Goal: Task Accomplishment & Management: Manage account settings

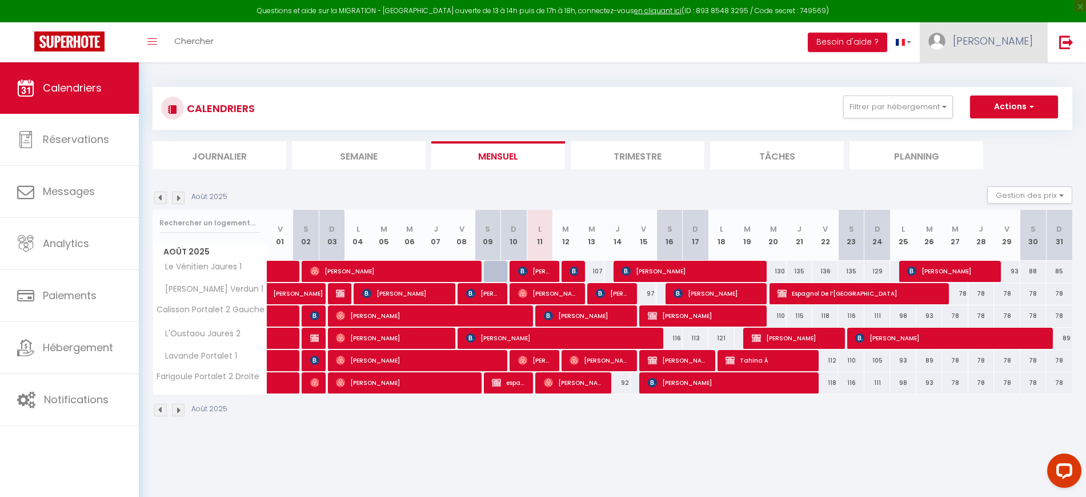
click at [1004, 43] on span "[PERSON_NAME]" at bounding box center [993, 41] width 80 height 14
click at [998, 77] on link "Paramètres" at bounding box center [1001, 79] width 85 height 19
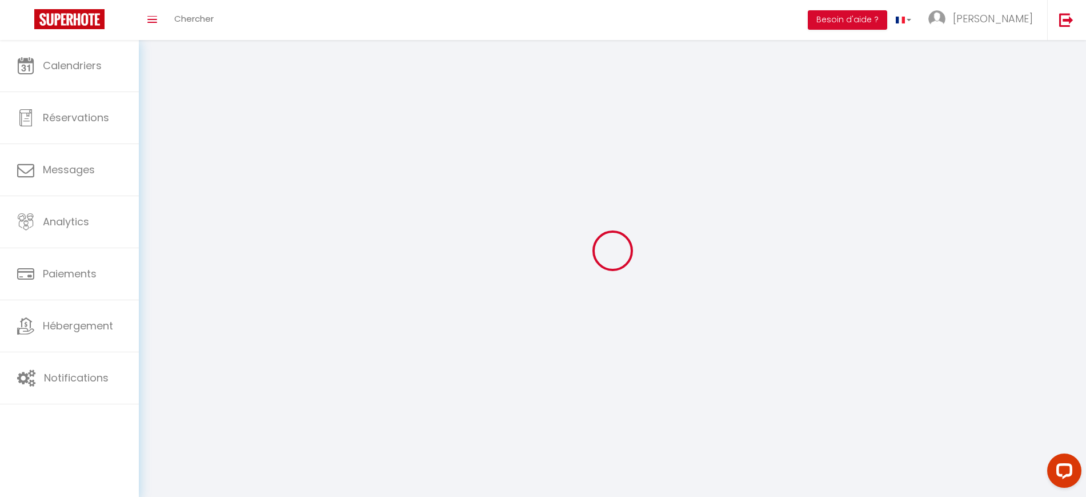
type input "[PERSON_NAME]"
type input "0627071980"
type input "[STREET_ADDRESS][PERSON_NAME]"
type input "13500"
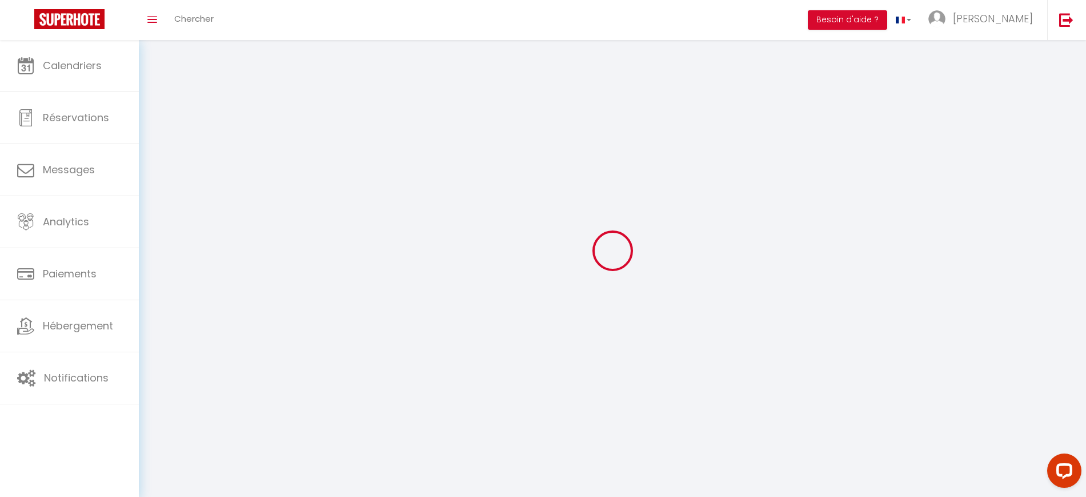
type input "Martigues"
type input "wSM8eKxOcA4ASjp8VpwnlIy75"
type input "oyp2HZhnR6A1dK08rkWCwmqXF"
type input "[URL][DOMAIN_NAME]"
select select "28"
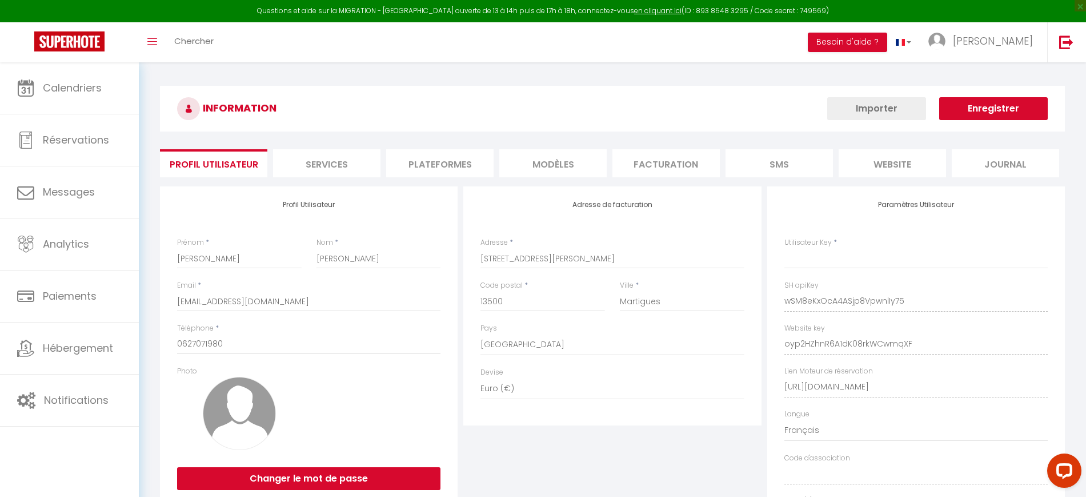
type input "wSM8eKxOcA4ASjp8VpwnlIy75"
type input "oyp2HZhnR6A1dK08rkWCwmqXF"
type input "[URL][DOMAIN_NAME]"
select select "fr"
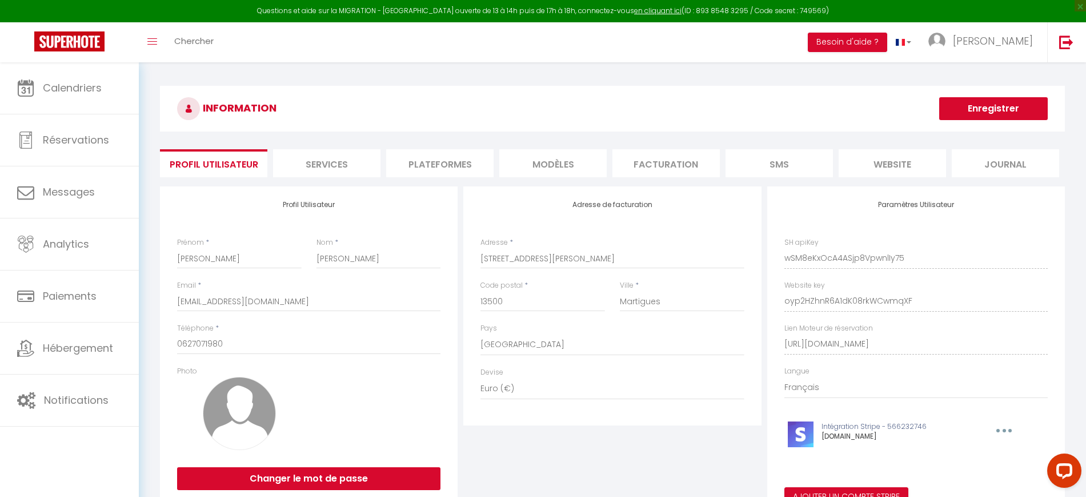
click at [425, 154] on li "Plateformes" at bounding box center [439, 163] width 107 height 28
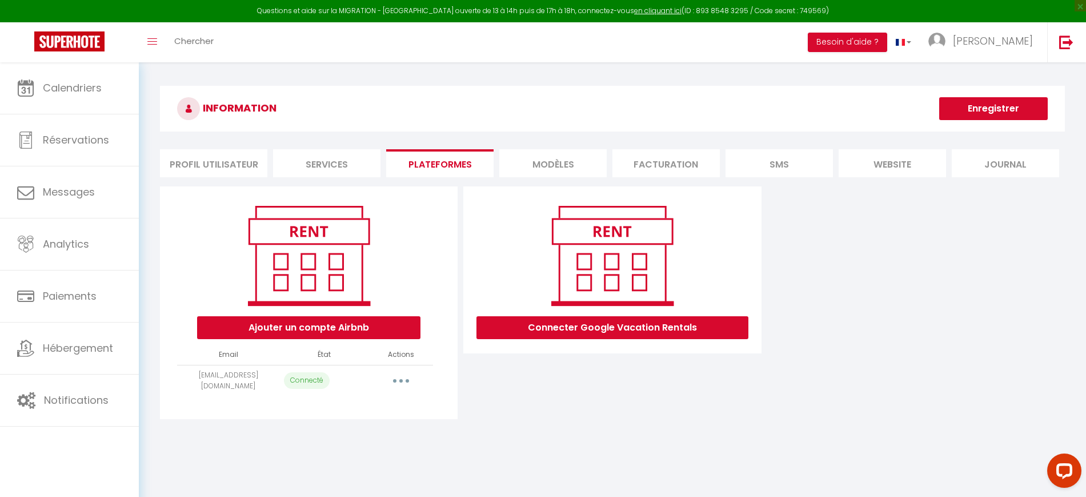
click at [402, 374] on button "button" at bounding box center [401, 380] width 32 height 18
click at [377, 404] on link "Importer les appartements" at bounding box center [350, 406] width 126 height 19
select select "39224"
select select
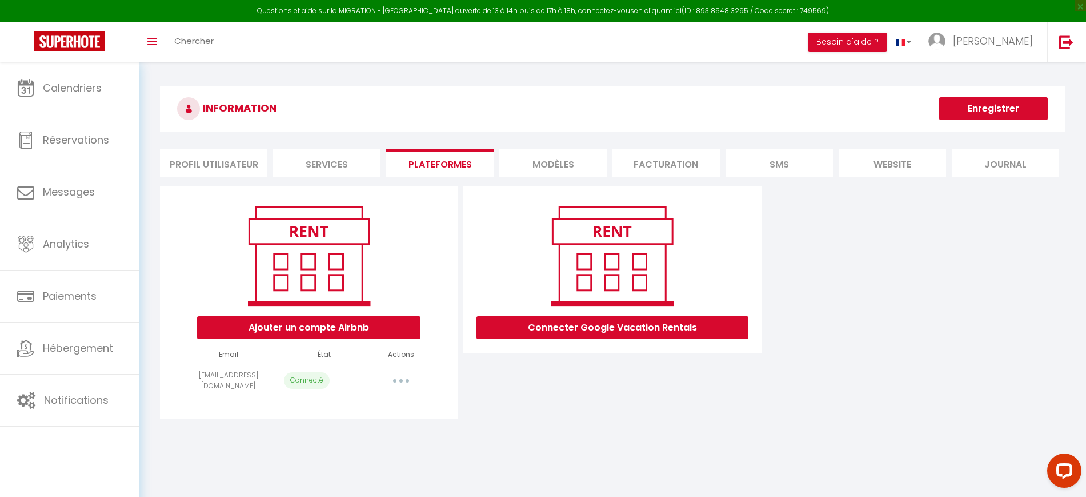
select select
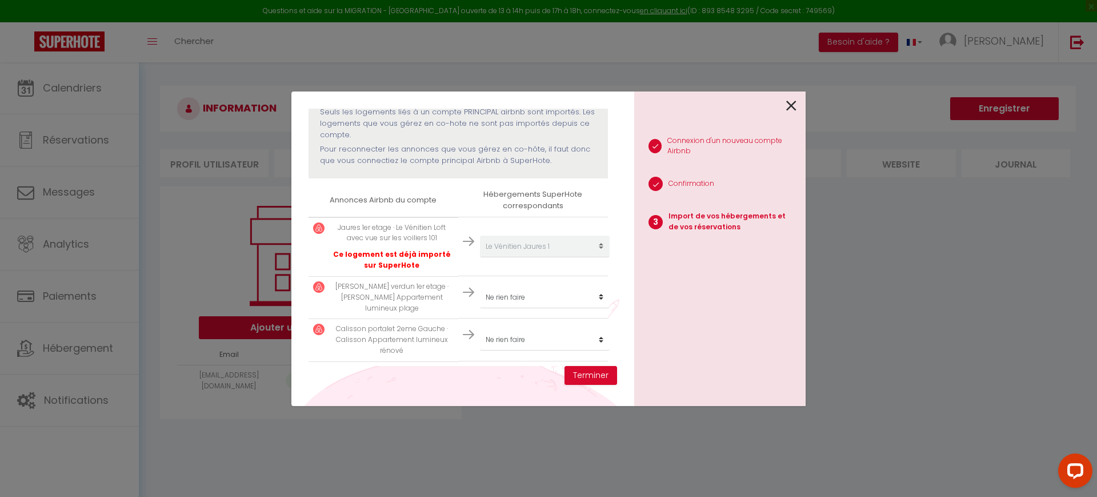
scroll to position [143, 0]
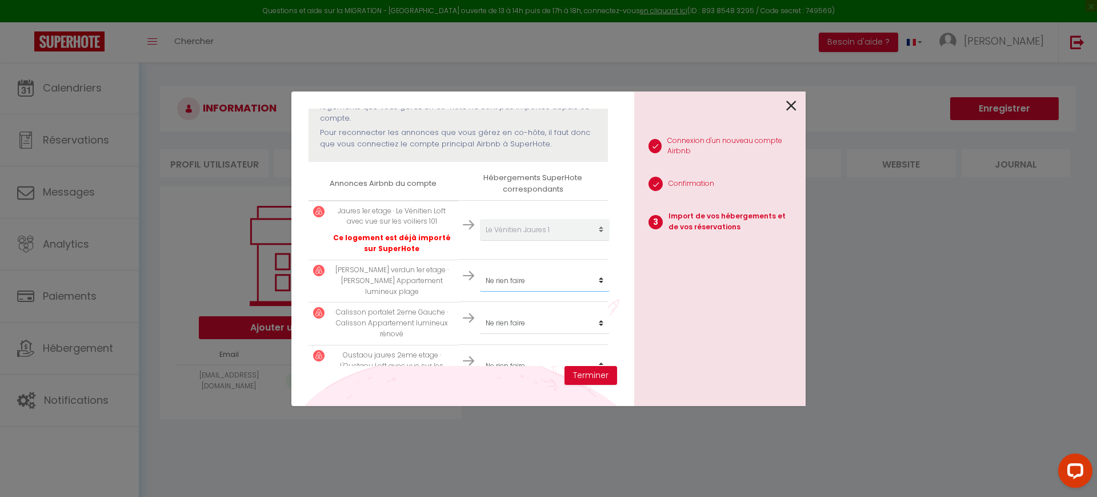
click at [510, 241] on select "Créer un nouveau hébergement Ne rien faire L'Oustaou Jaures 2 Le Vénitien Jaure…" at bounding box center [545, 230] width 130 height 22
select select "39225"
click at [480, 241] on select "Créer un nouveau hébergement Ne rien faire L'Oustaou Jaures 2 Le Vénitien Jaure…" at bounding box center [545, 230] width 130 height 22
click at [537, 241] on select "Créer un nouveau hébergement Ne rien faire L'Oustaou Jaures 2 Le Vénitien Jaure…" at bounding box center [545, 230] width 130 height 22
select select "39607"
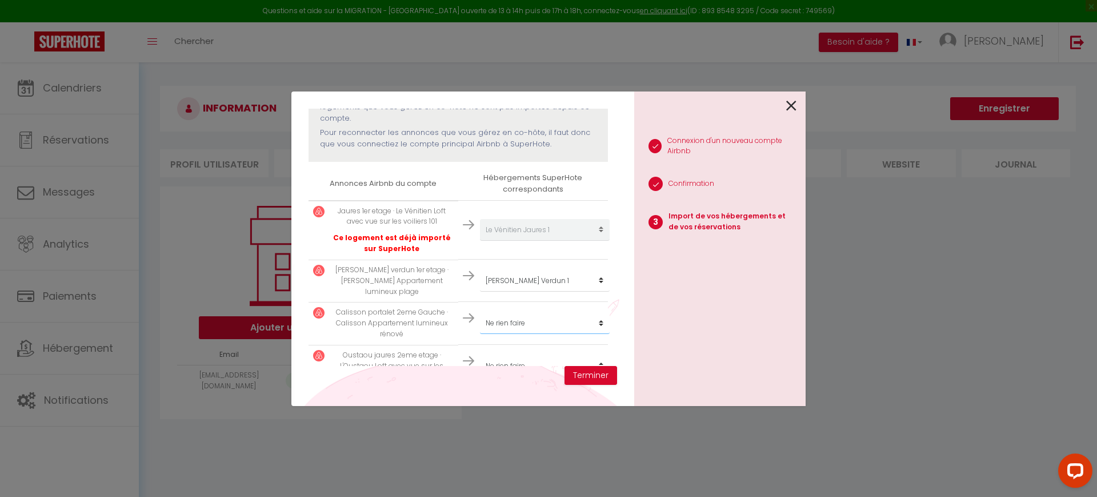
click at [480, 241] on select "Créer un nouveau hébergement Ne rien faire L'Oustaou Jaures 2 Le Vénitien Jaure…" at bounding box center [545, 230] width 130 height 22
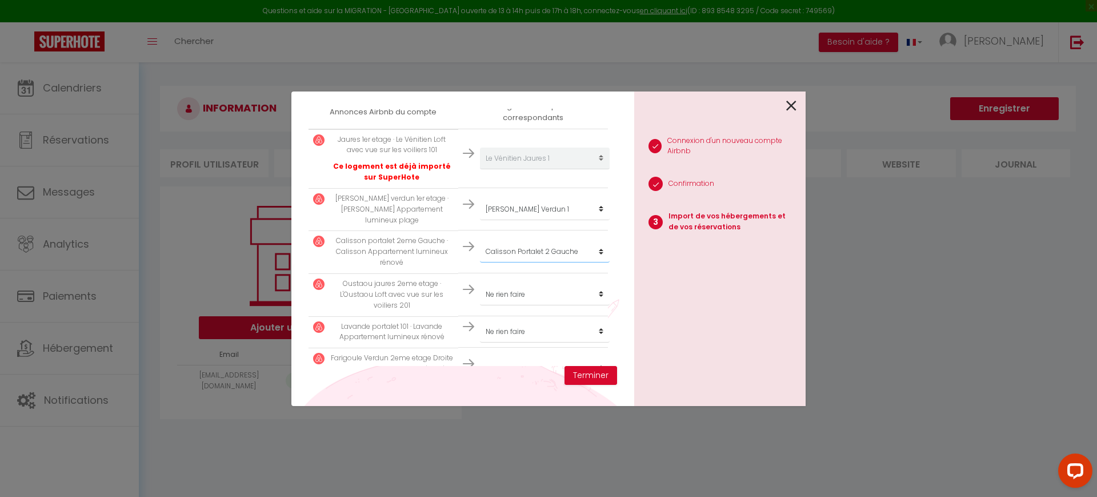
scroll to position [247, 0]
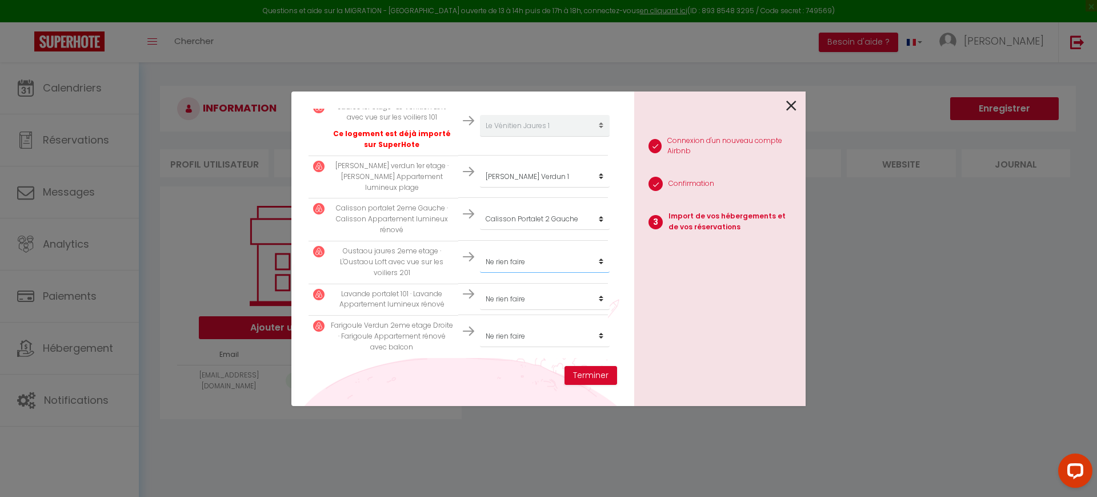
click at [543, 137] on select "Créer un nouveau hébergement Ne rien faire L'Oustaou Jaures 2 Le Vénitien Jaure…" at bounding box center [545, 126] width 130 height 22
click at [537, 137] on select "Créer un nouveau hébergement Ne rien faire L'Oustaou Jaures 2 Le Vénitien Jaure…" at bounding box center [545, 126] width 130 height 22
select select "47907"
click at [480, 137] on select "Créer un nouveau hébergement Ne rien faire L'Oustaou Jaures 2 Le Vénitien Jaure…" at bounding box center [545, 126] width 130 height 22
click at [547, 137] on select "Créer un nouveau hébergement Ne rien faire L'Oustaou Jaures 2 Le Vénitien Jaure…" at bounding box center [545, 126] width 130 height 22
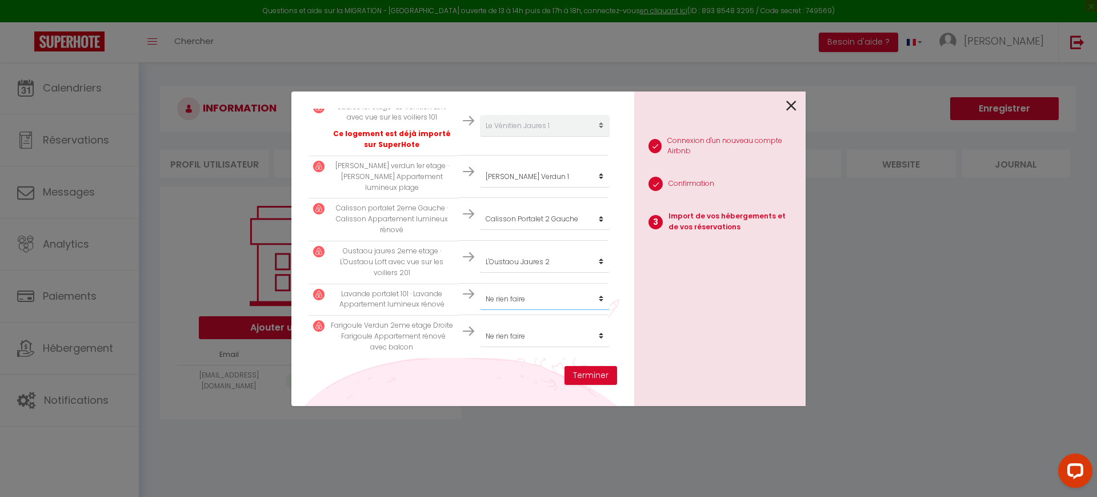
select select "62019"
click at [480, 137] on select "Créer un nouveau hébergement Ne rien faire L'Oustaou Jaures 2 Le Vénitien Jaure…" at bounding box center [545, 126] width 130 height 22
click at [539, 137] on select "Créer un nouveau hébergement Ne rien faire L'Oustaou Jaures 2 Le Vénitien Jaure…" at bounding box center [545, 126] width 130 height 22
select select "66272"
click at [480, 137] on select "Créer un nouveau hébergement Ne rien faire L'Oustaou Jaures 2 Le Vénitien Jaure…" at bounding box center [545, 126] width 130 height 22
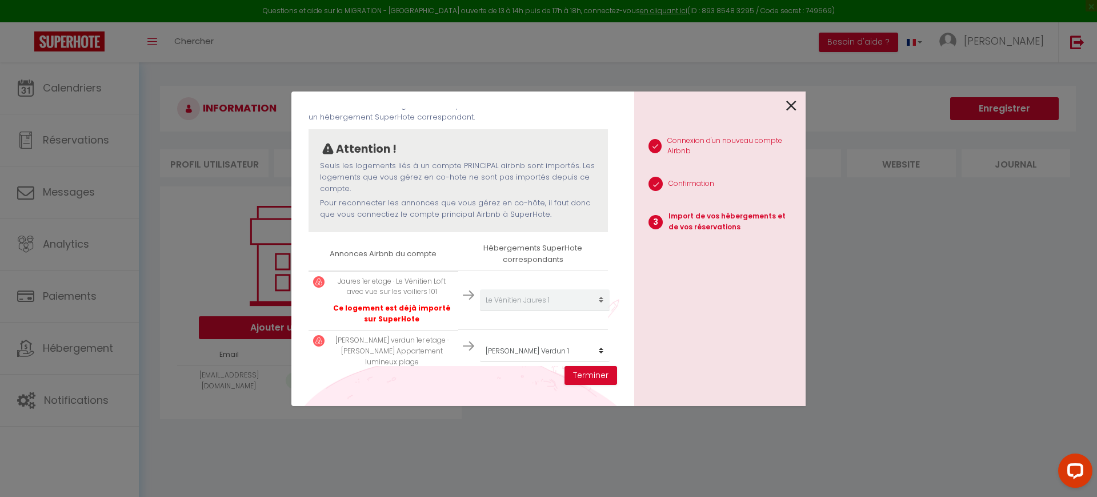
scroll to position [104, 0]
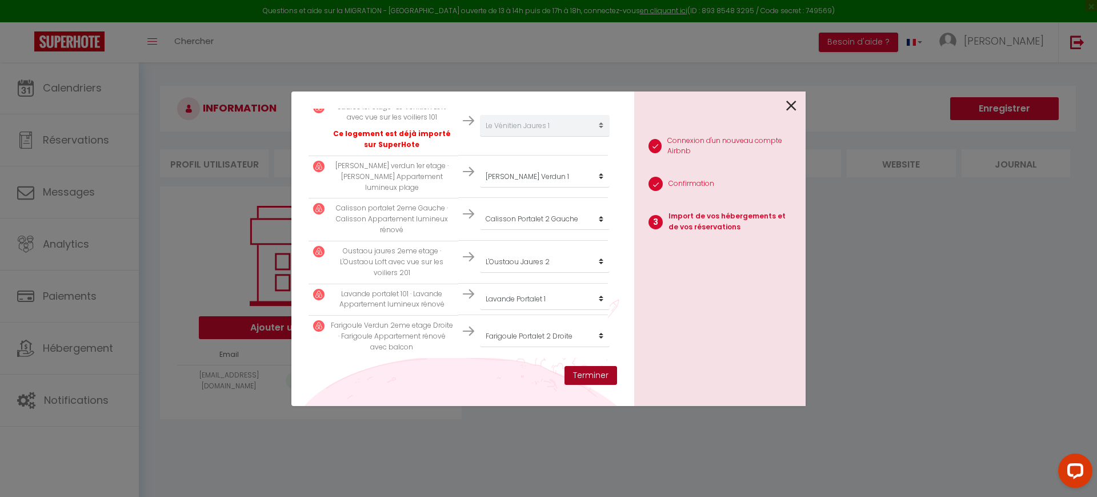
click at [606, 378] on button "Terminer" at bounding box center [590, 375] width 53 height 19
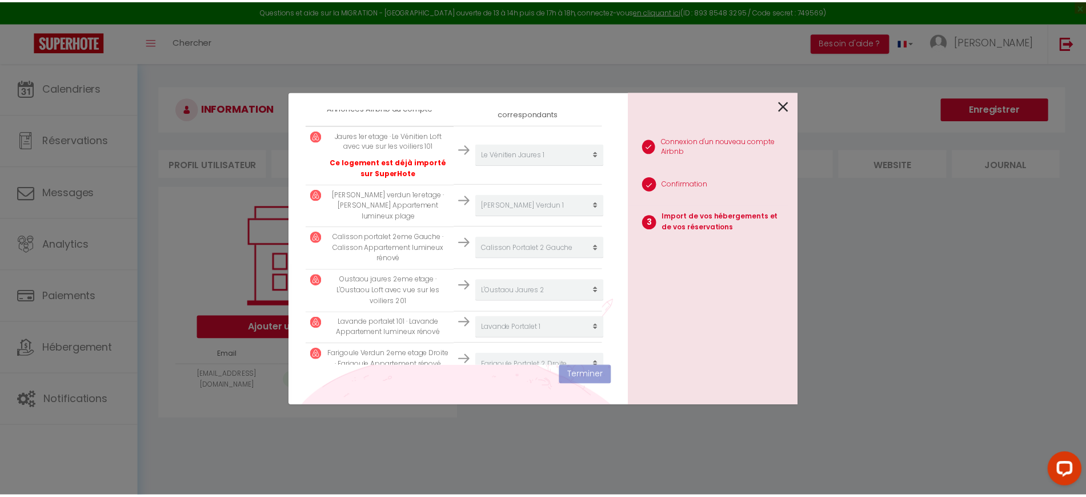
scroll to position [275, 0]
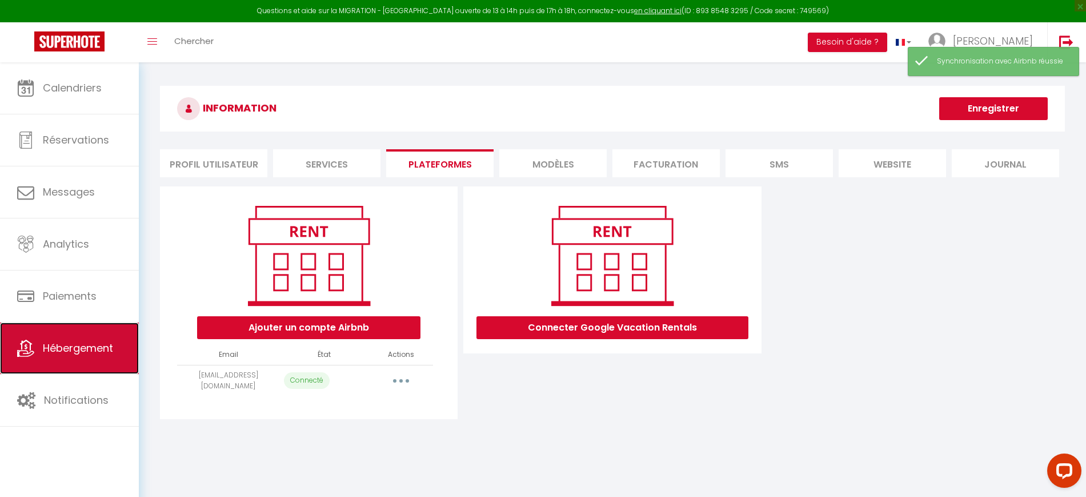
click at [94, 335] on link "Hébergement" at bounding box center [69, 347] width 139 height 51
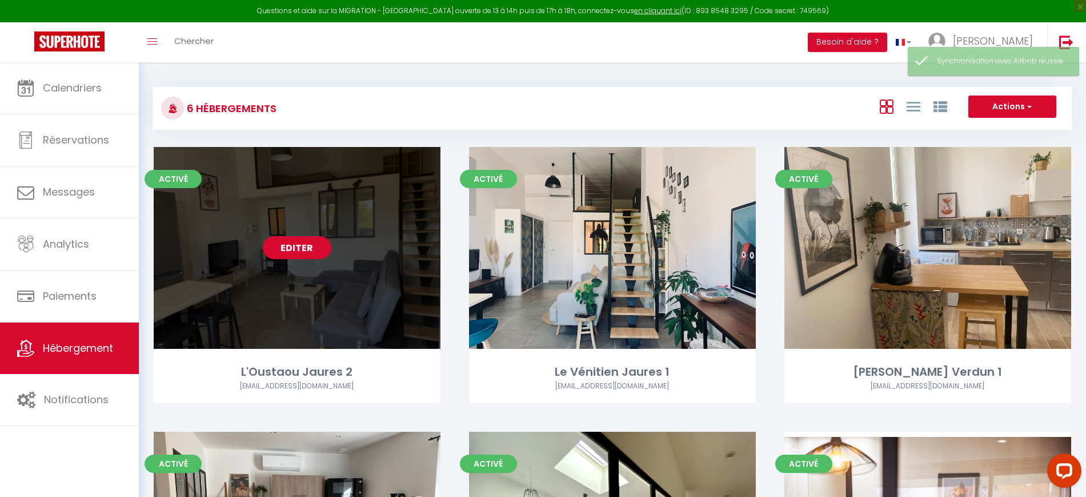
click at [295, 244] on link "Editer" at bounding box center [297, 247] width 69 height 23
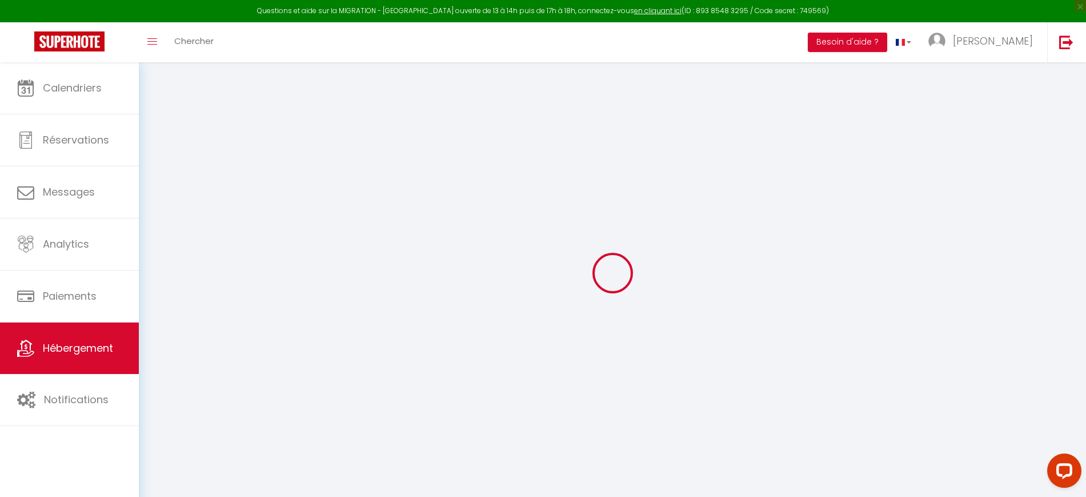
select select
checkbox input "false"
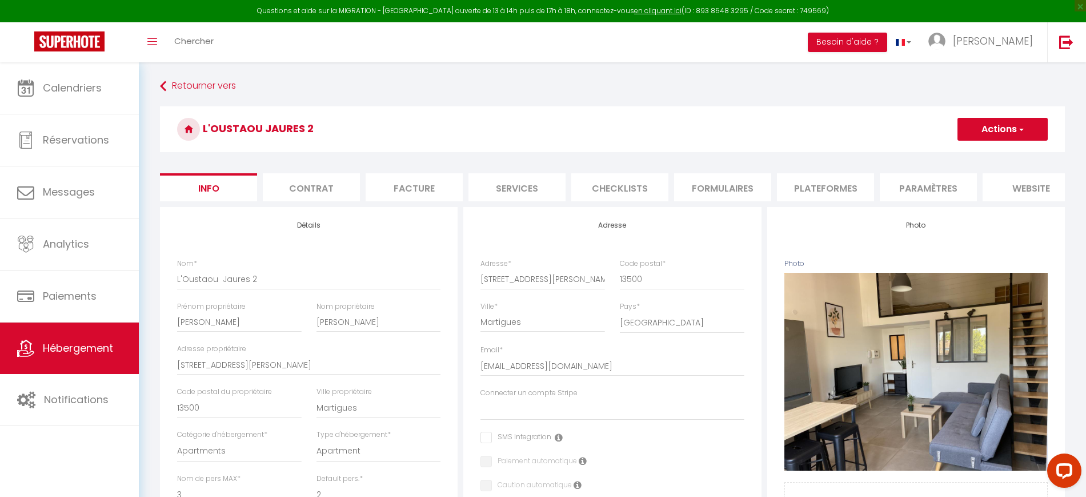
click at [853, 176] on li "Plateformes" at bounding box center [825, 187] width 97 height 28
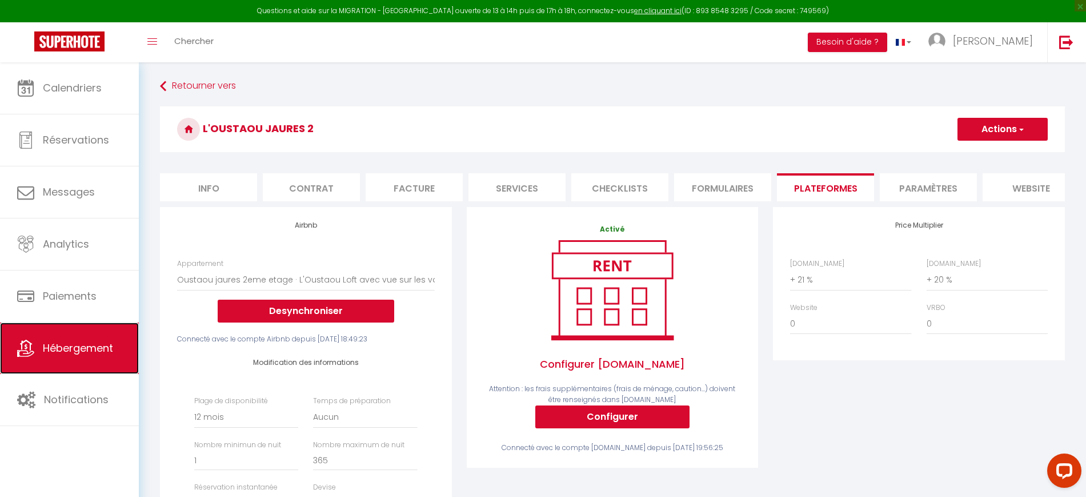
click at [81, 347] on span "Hébergement" at bounding box center [78, 348] width 70 height 14
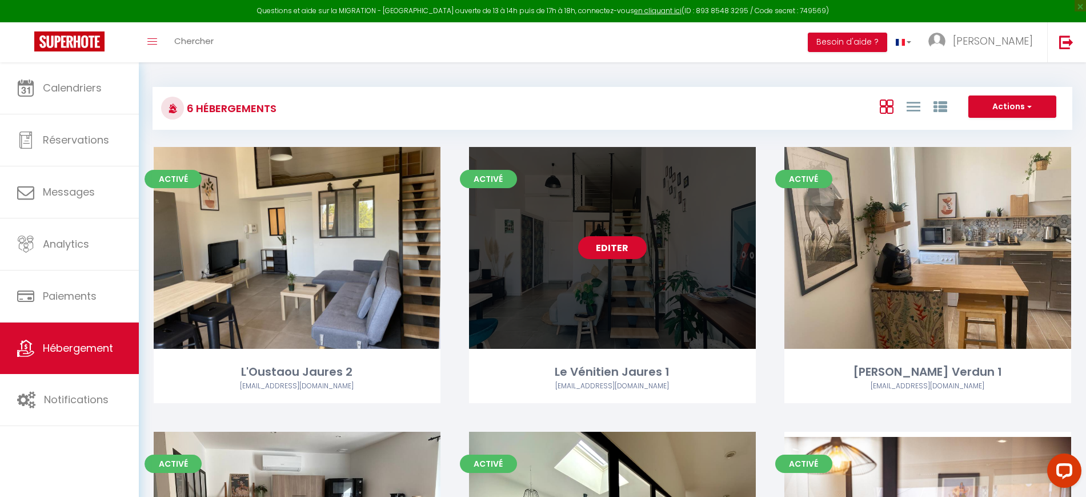
click at [603, 242] on link "Editer" at bounding box center [612, 247] width 69 height 23
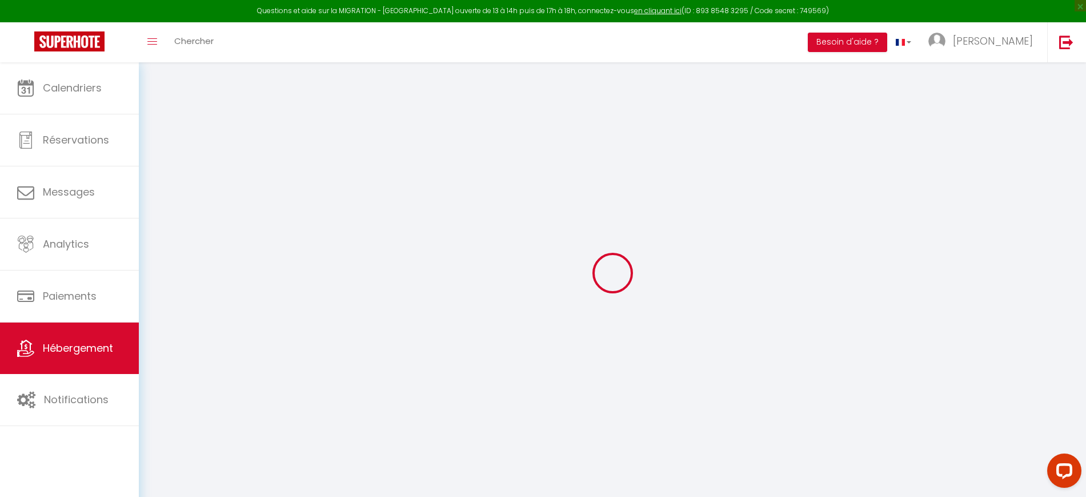
select select
checkbox input "false"
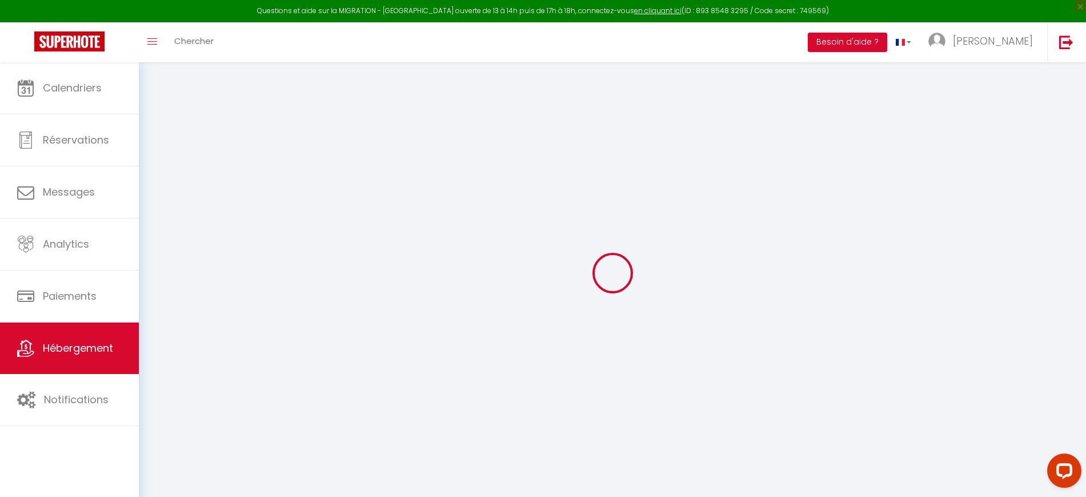
checkbox input "false"
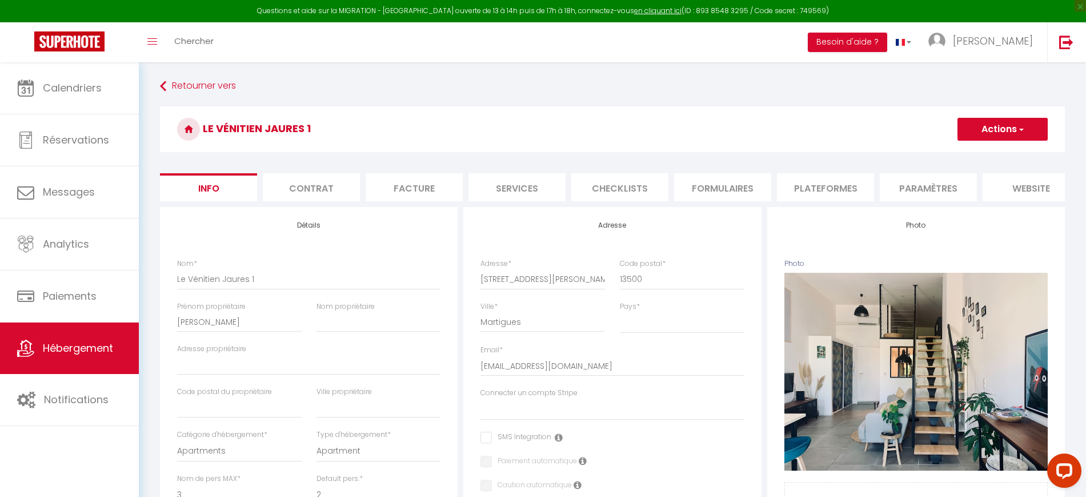
click at [859, 195] on li "Plateformes" at bounding box center [825, 187] width 97 height 28
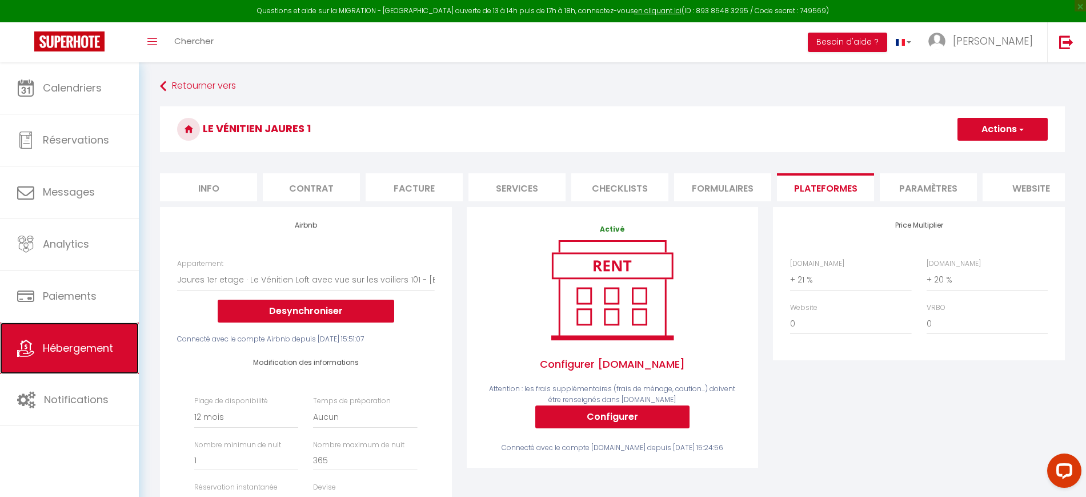
click at [99, 346] on span "Hébergement" at bounding box center [78, 348] width 70 height 14
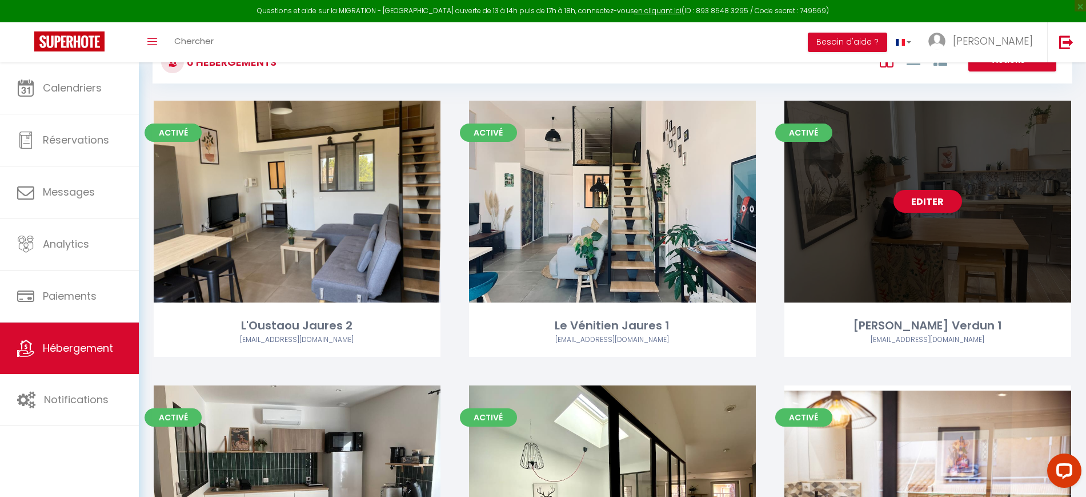
scroll to position [71, 0]
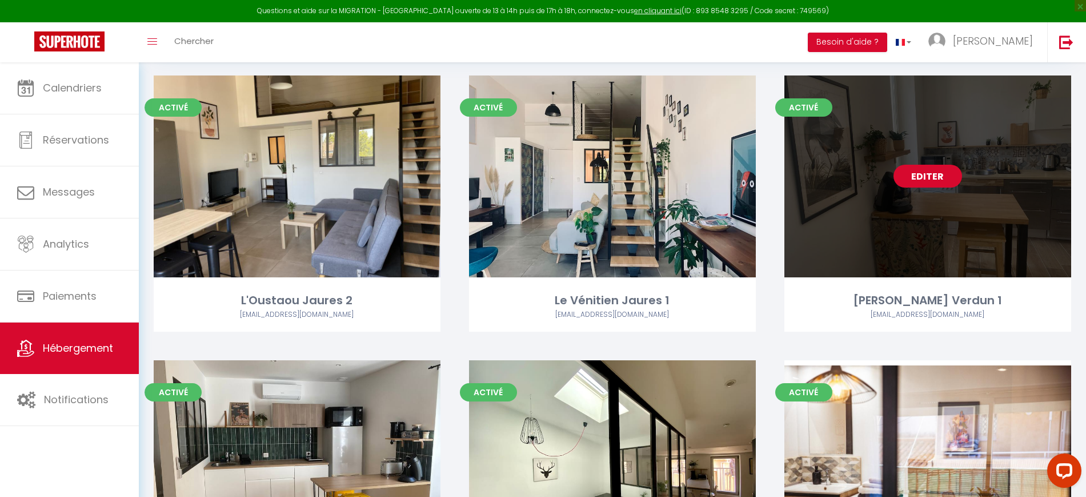
click at [938, 179] on link "Editer" at bounding box center [928, 176] width 69 height 23
click at [938, 178] on link "Editer" at bounding box center [928, 176] width 69 height 23
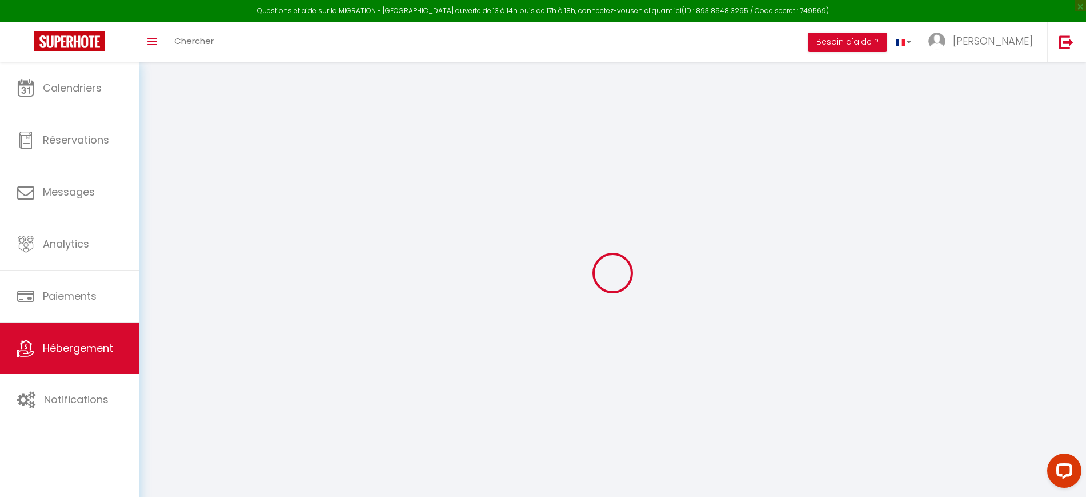
select select
checkbox input "false"
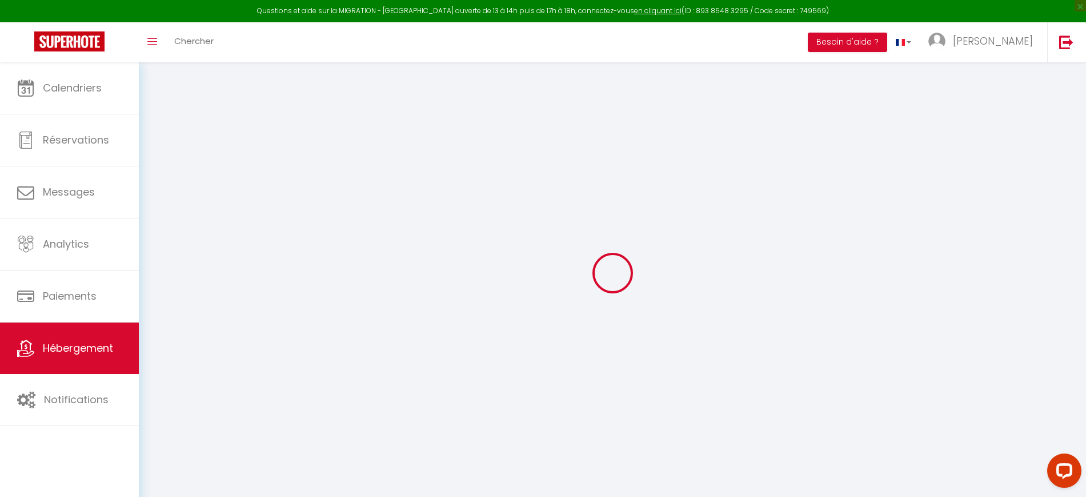
checkbox input "false"
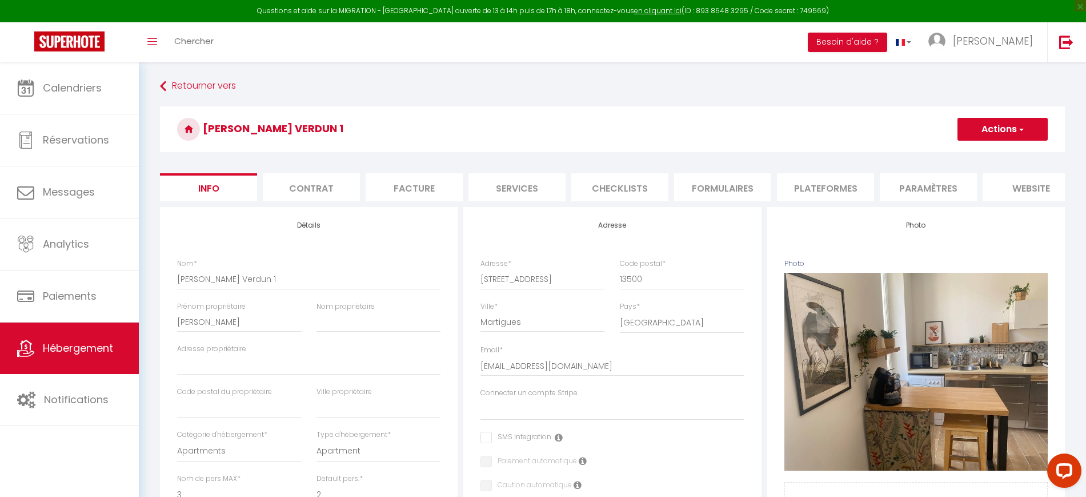
click at [808, 187] on li "Plateformes" at bounding box center [825, 187] width 97 height 28
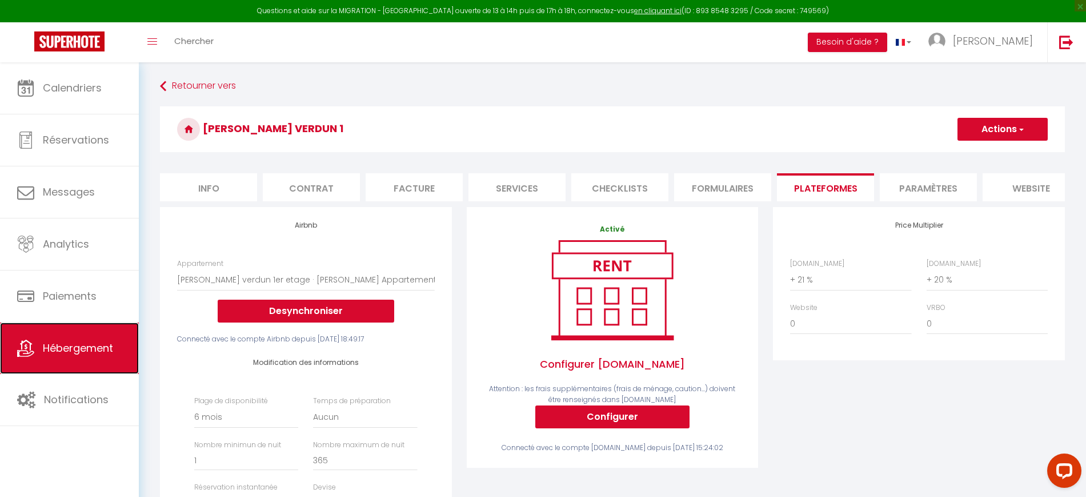
click at [81, 337] on link "Hébergement" at bounding box center [69, 347] width 139 height 51
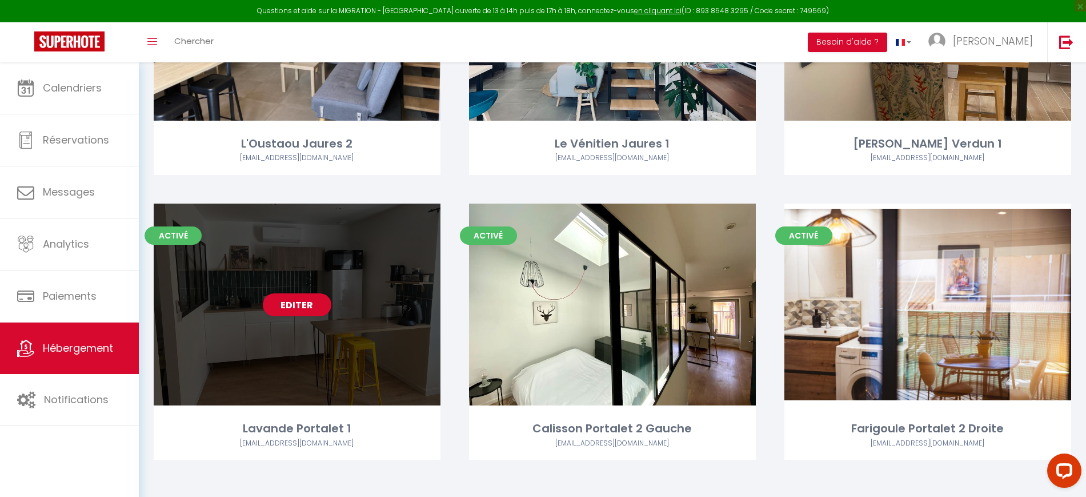
scroll to position [233, 0]
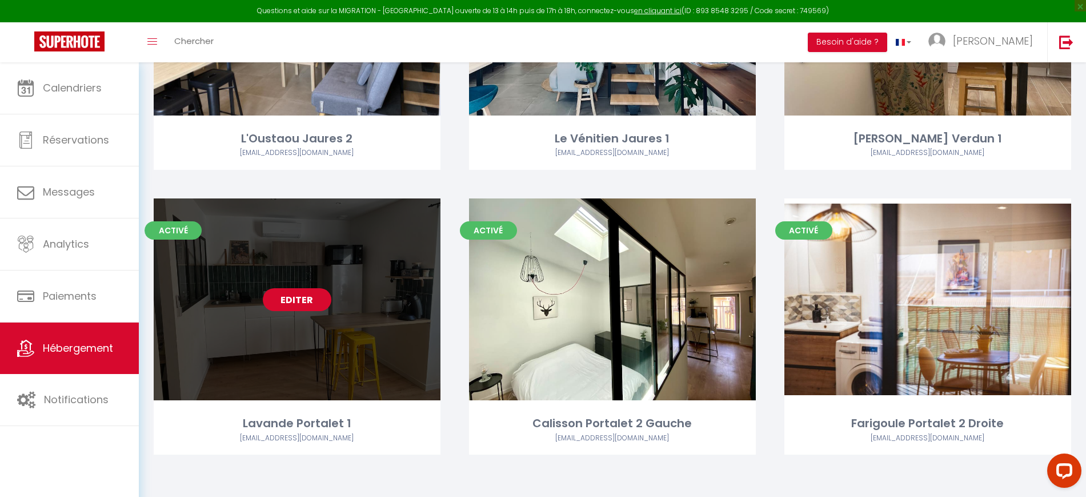
click at [309, 301] on link "Editer" at bounding box center [297, 299] width 69 height 23
click at [310, 296] on link "Editer" at bounding box center [297, 299] width 69 height 23
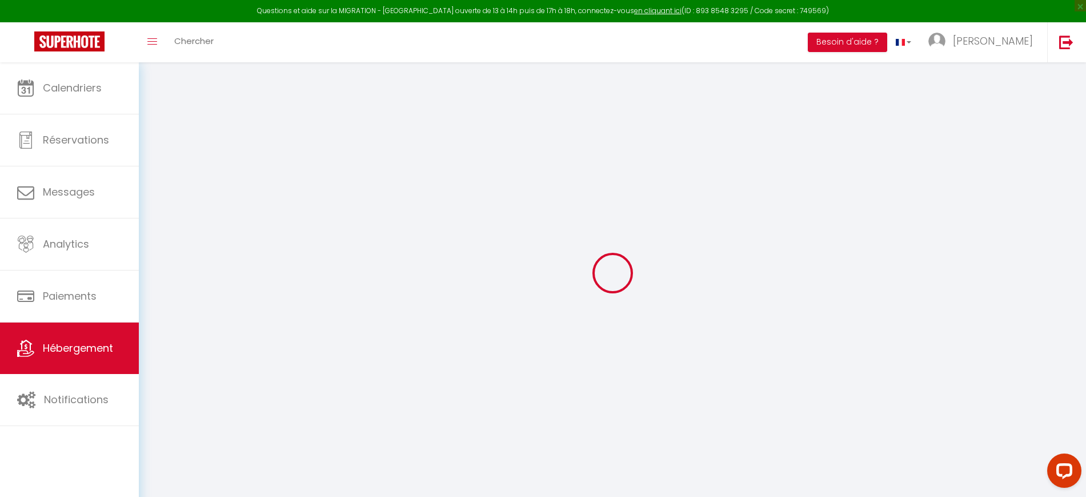
select select
checkbox input "false"
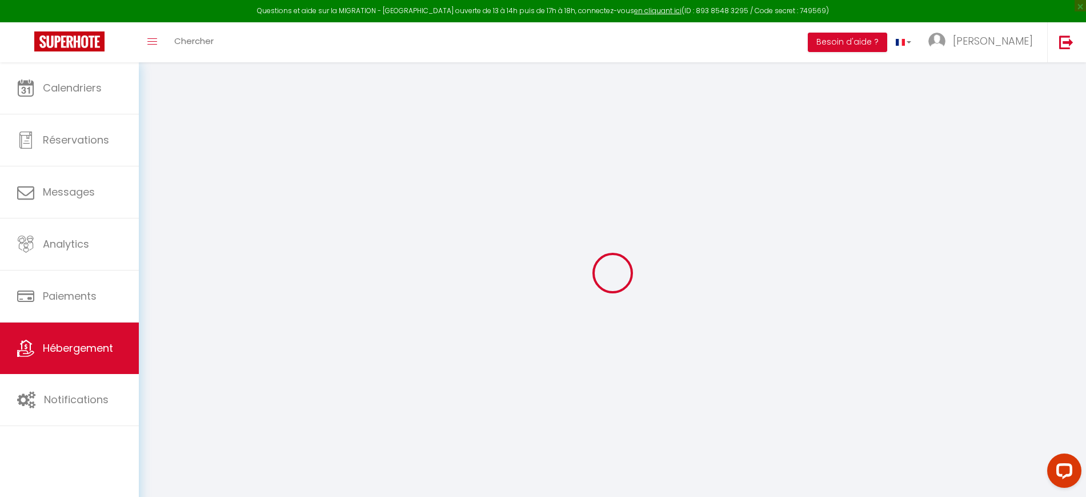
checkbox input "false"
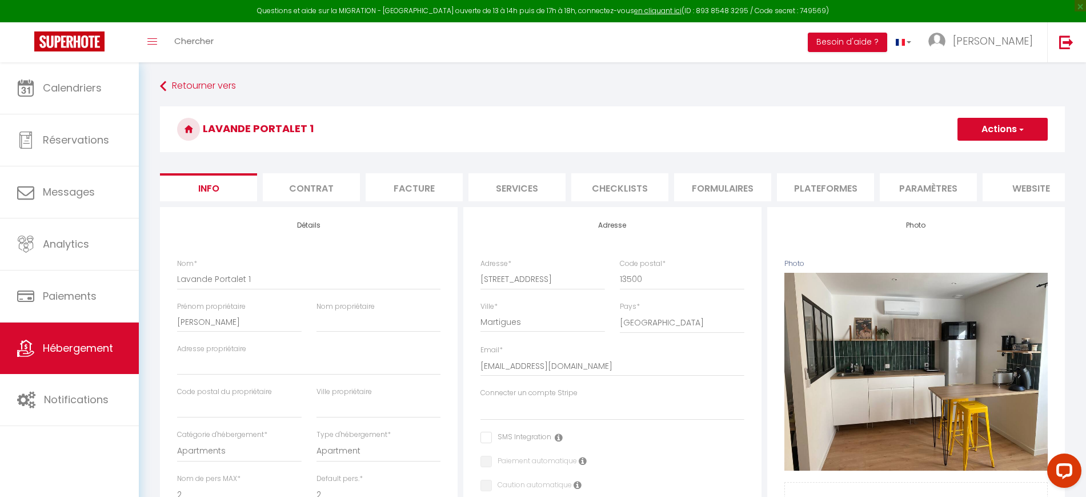
click at [827, 196] on li "Plateformes" at bounding box center [825, 187] width 97 height 28
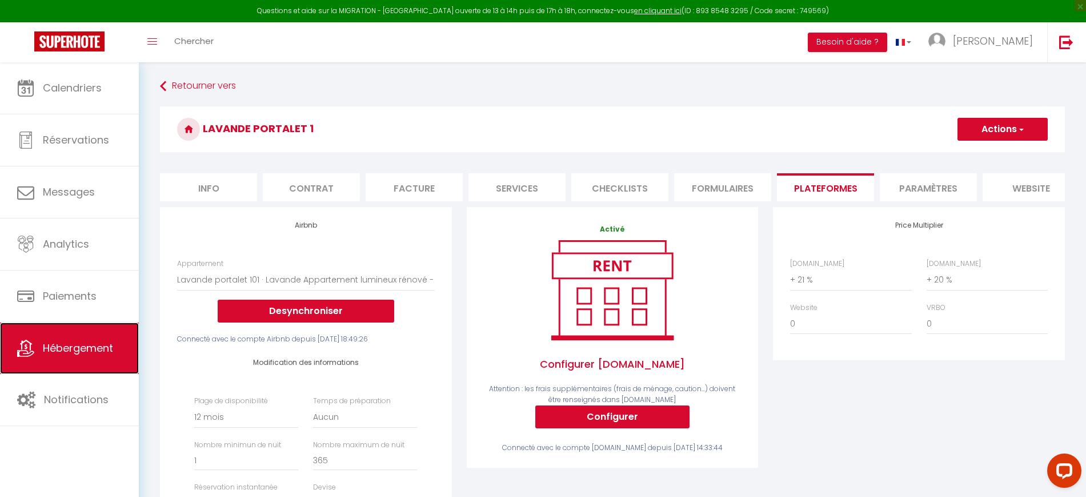
click at [112, 371] on link "Hébergement" at bounding box center [69, 347] width 139 height 51
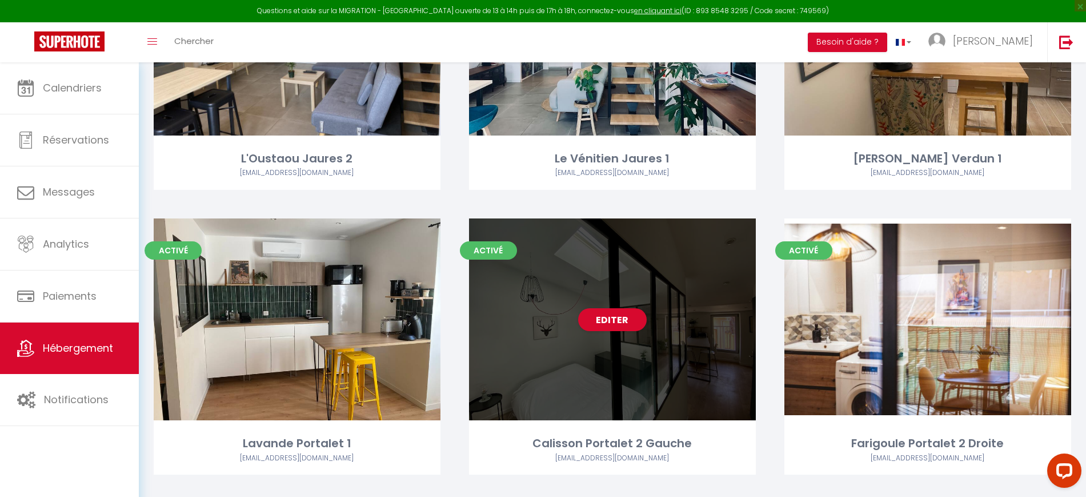
scroll to position [214, 0]
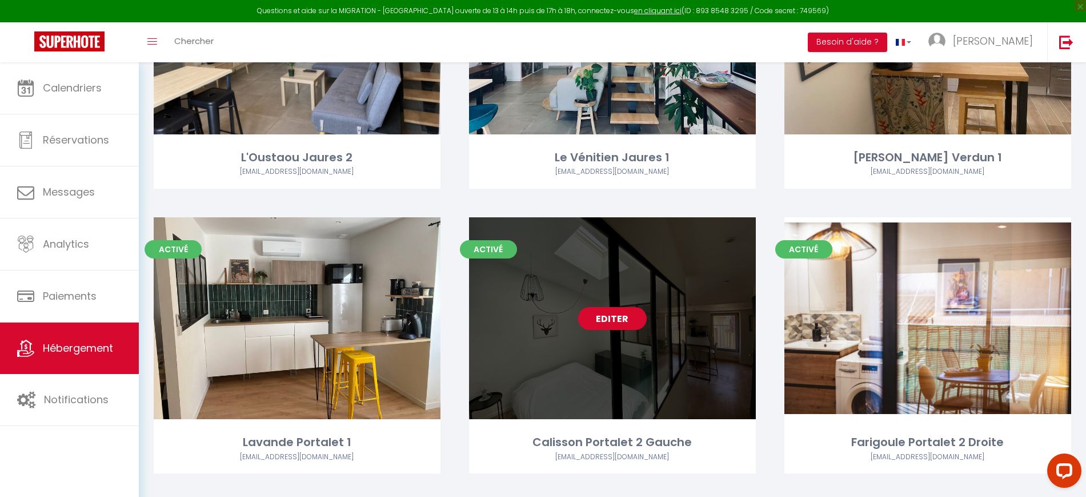
click at [619, 319] on link "Editer" at bounding box center [612, 318] width 69 height 23
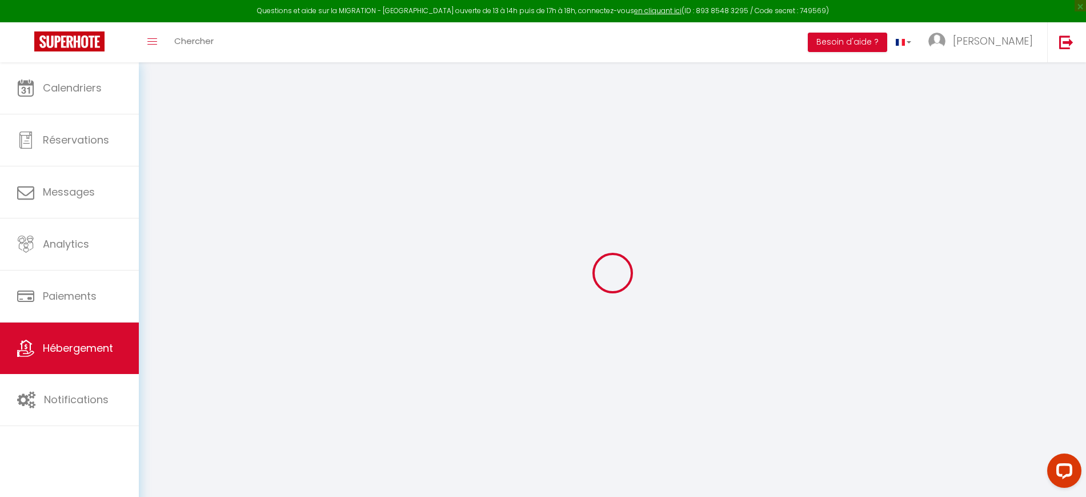
select select
checkbox input "false"
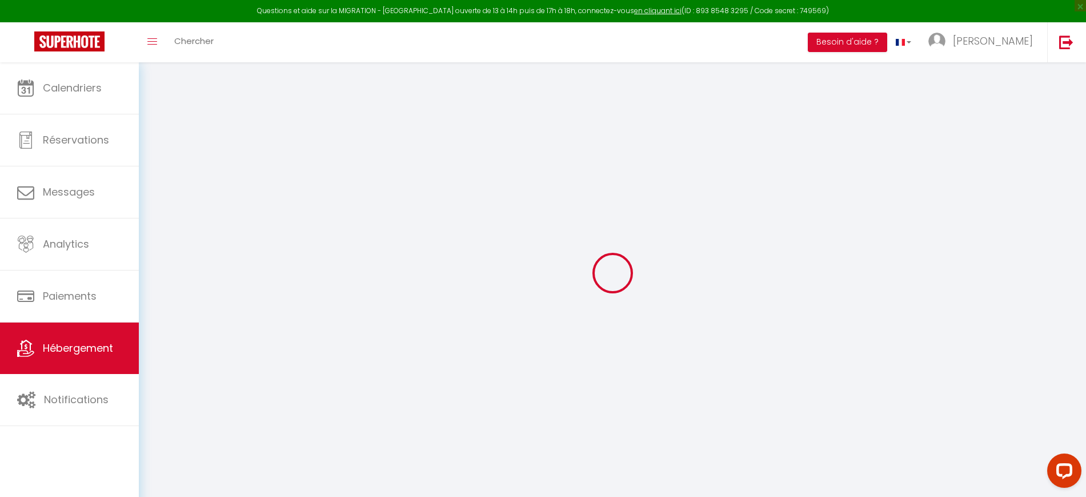
checkbox input "false"
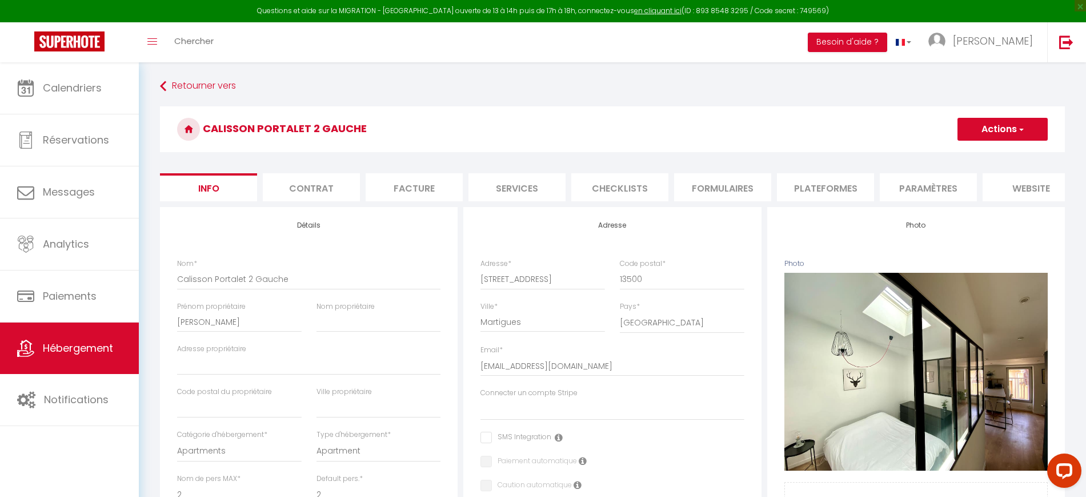
click at [806, 189] on li "Plateformes" at bounding box center [825, 187] width 97 height 28
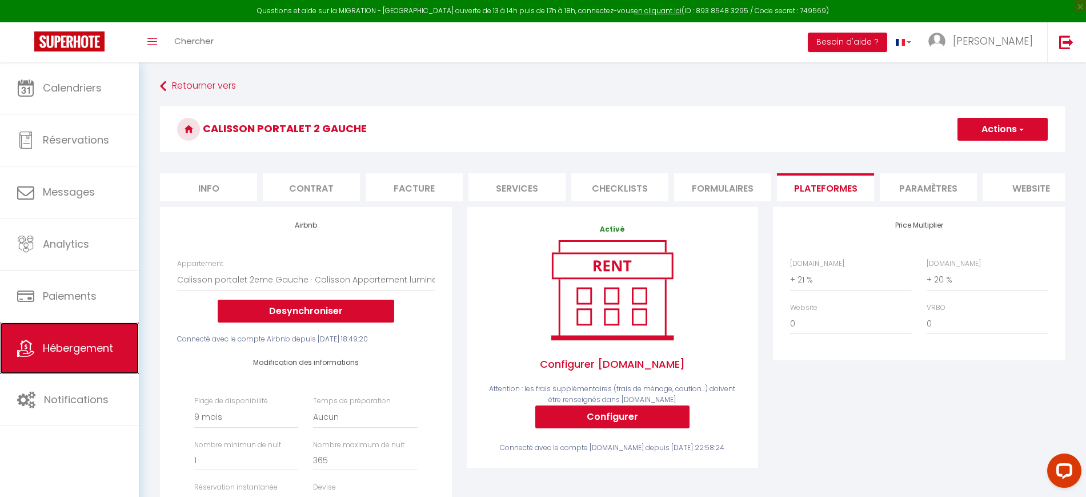
click at [94, 358] on link "Hébergement" at bounding box center [69, 347] width 139 height 51
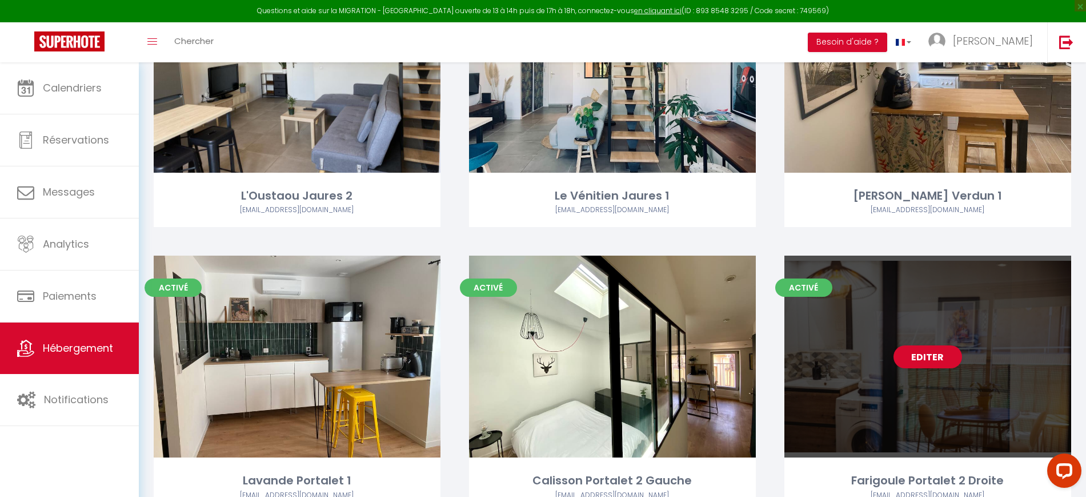
scroll to position [233, 0]
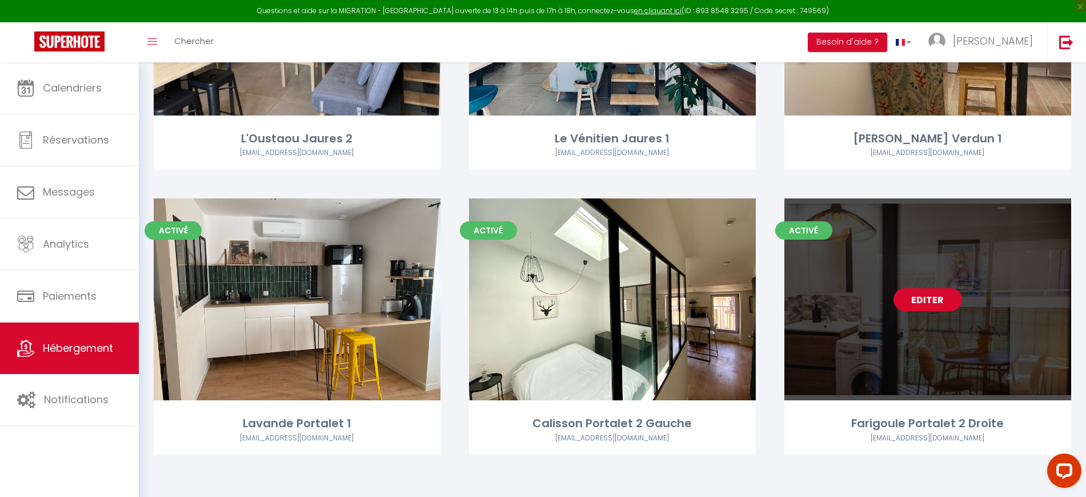
click at [919, 300] on link "Editer" at bounding box center [928, 299] width 69 height 23
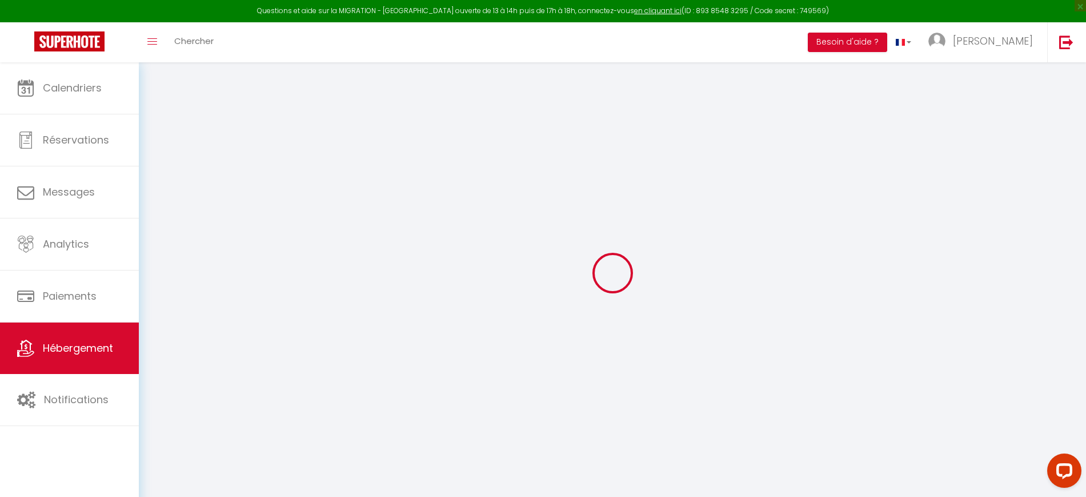
select select "+ 21 %"
select select "+ 20 %"
select select
checkbox input "false"
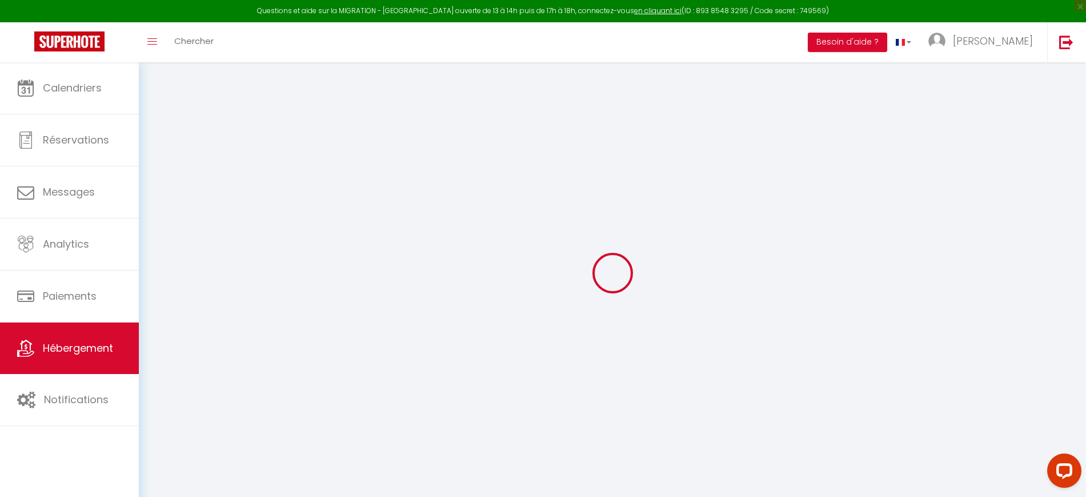
checkbox input "false"
select select "5259-1404384624360931740"
select select "365"
select select "well_reviewed_guests"
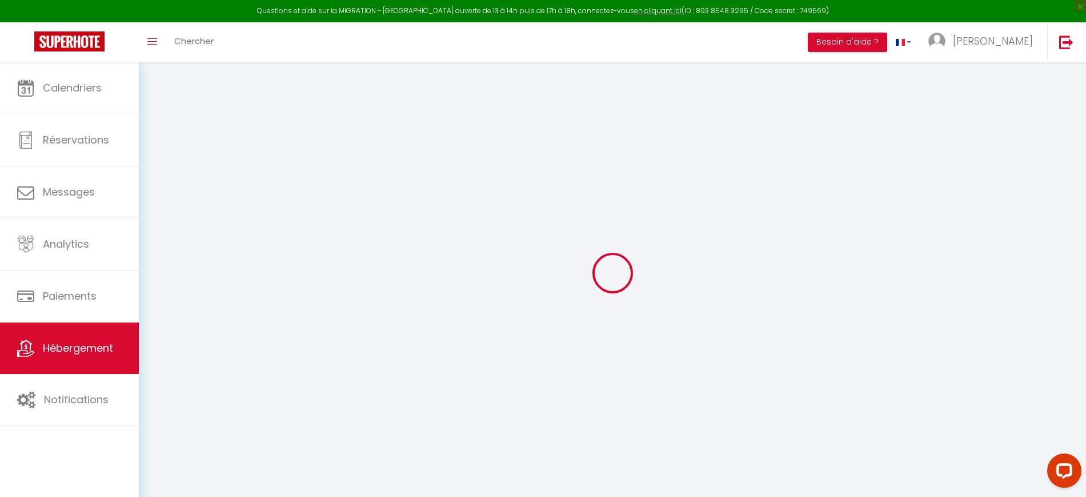
select select "EUR"
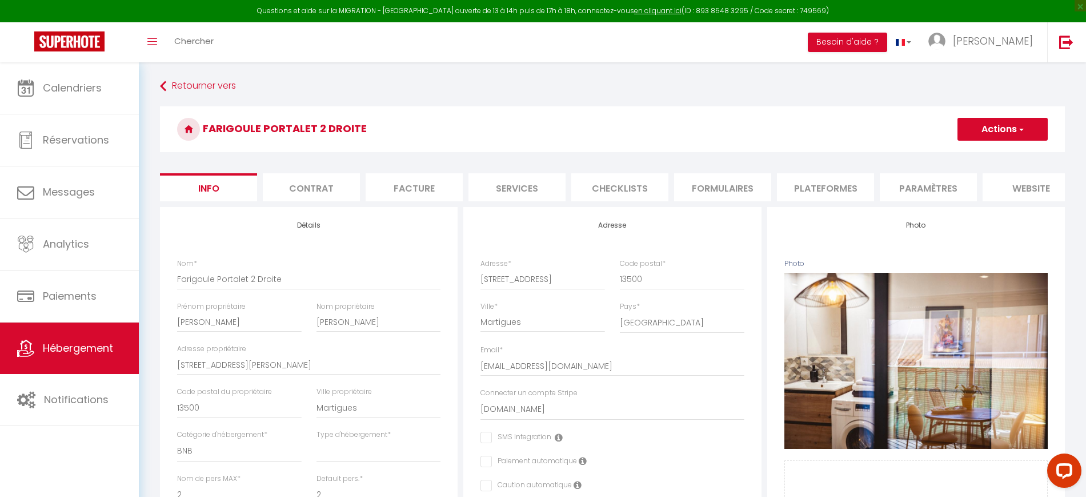
click at [847, 186] on li "Plateformes" at bounding box center [825, 187] width 97 height 28
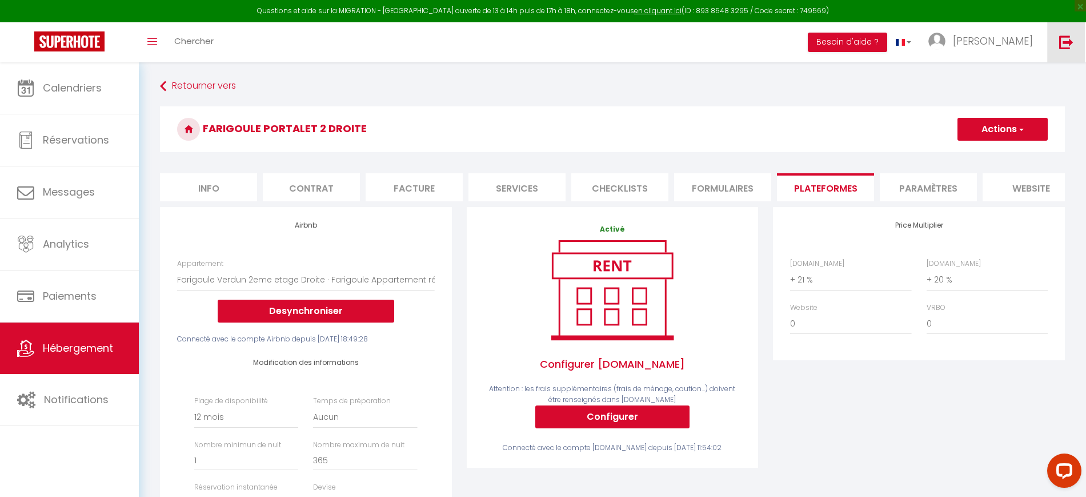
click at [1075, 39] on link at bounding box center [1066, 42] width 38 height 40
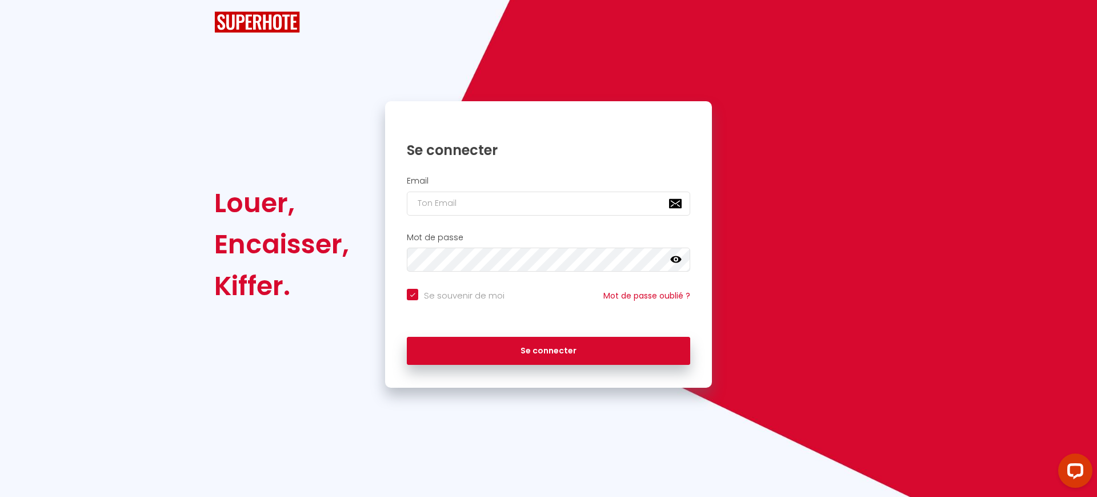
checkbox input "true"
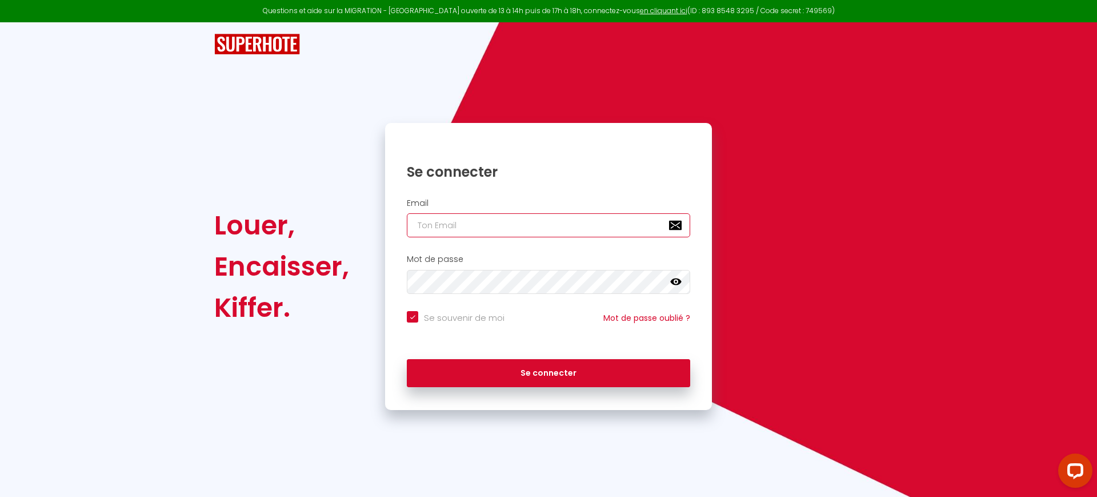
click at [475, 216] on input "email" at bounding box center [548, 225] width 283 height 24
paste input "[DOMAIN_NAME][EMAIL_ADDRESS][DOMAIN_NAME]"
type input "[DOMAIN_NAME][EMAIL_ADDRESS][DOMAIN_NAME]"
checkbox input "true"
type input "[DOMAIN_NAME][EMAIL_ADDRESS][DOMAIN_NAME]"
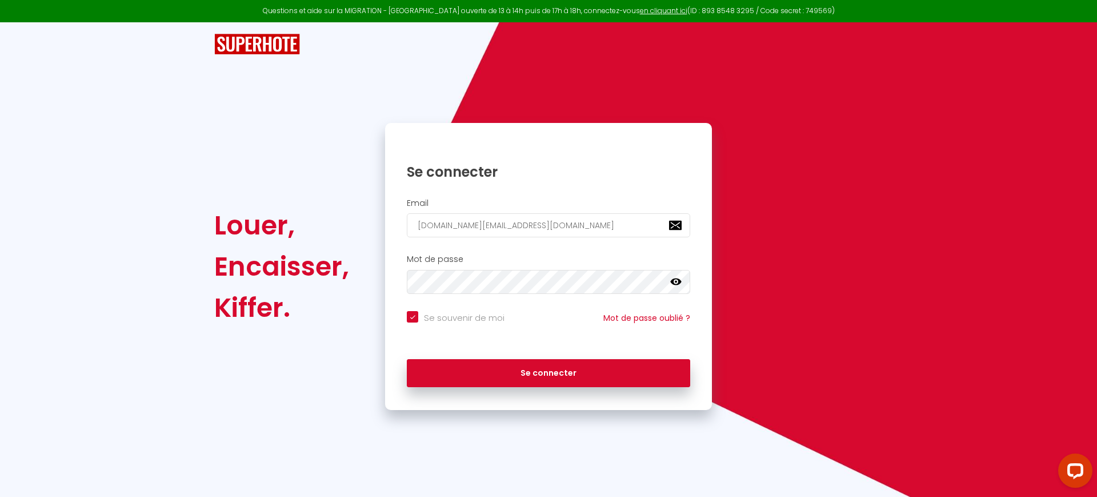
click at [442, 324] on label "Se souvenir de moi" at bounding box center [461, 318] width 86 height 14
click at [442, 322] on input "Se souvenir de moi" at bounding box center [456, 316] width 98 height 11
checkbox input "false"
click at [469, 344] on div "Se souvenir de moi Mot de passe oublié ?" at bounding box center [548, 326] width 327 height 42
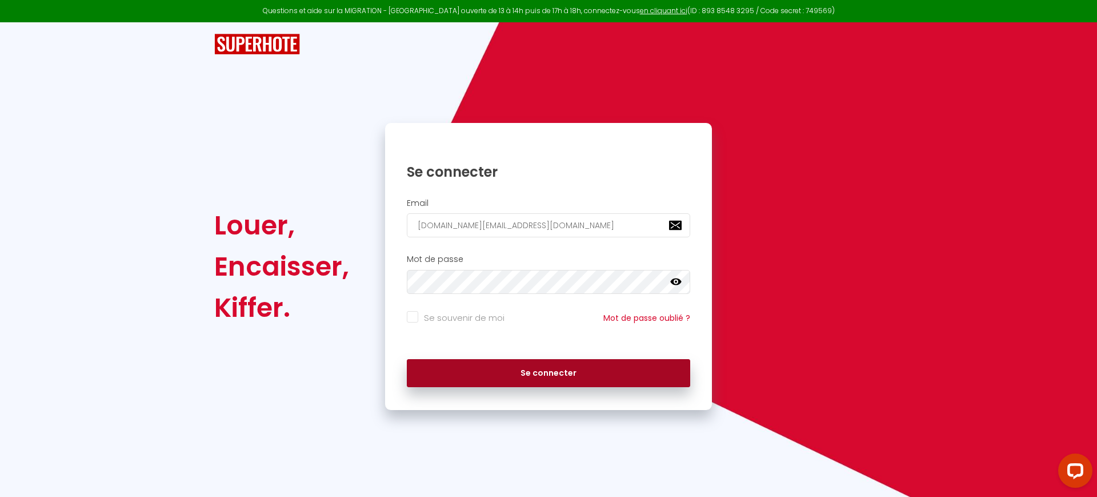
click at [470, 366] on button "Se connecter" at bounding box center [548, 373] width 283 height 29
